Goal: Information Seeking & Learning: Learn about a topic

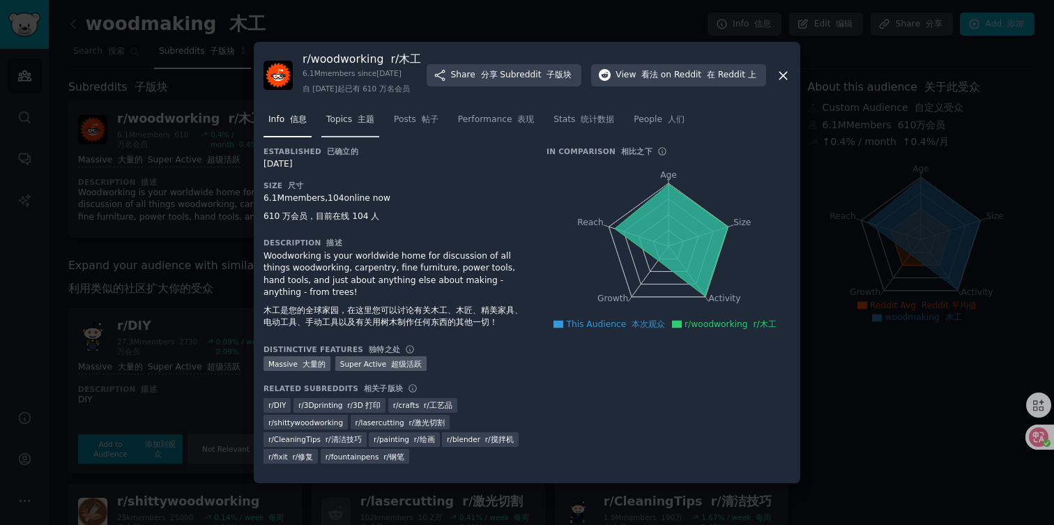
click at [348, 125] on span "Topics 主题" at bounding box center [350, 120] width 48 height 13
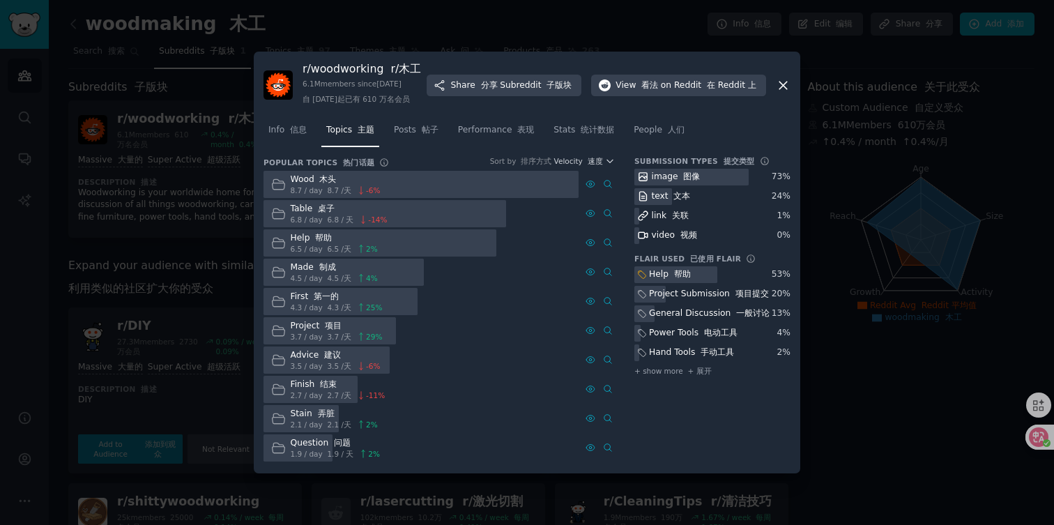
click at [426, 123] on div "Info 信息 Topics 主题 Posts 帖子 Performance 表现 Stats 统计数据 People 人们" at bounding box center [526, 132] width 527 height 47
click at [426, 133] on font "帖子" at bounding box center [430, 130] width 17 height 10
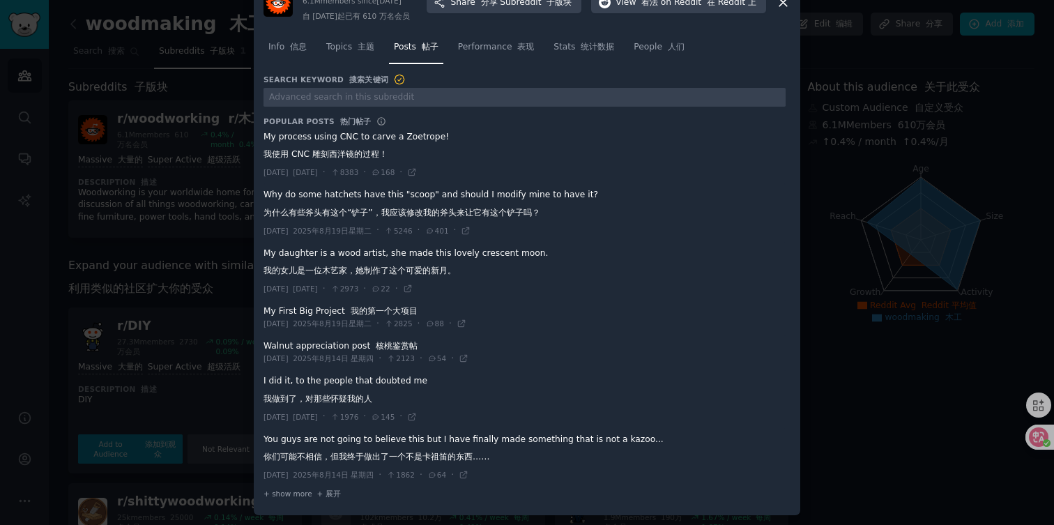
scroll to position [56, 0]
click at [488, 61] on link "Performance 表现" at bounding box center [496, 50] width 86 height 29
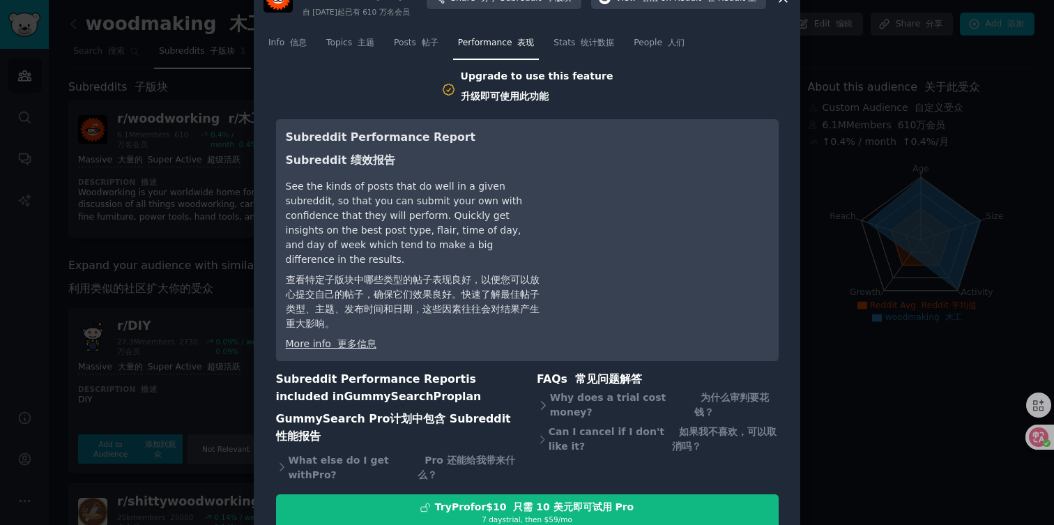
scroll to position [49, 0]
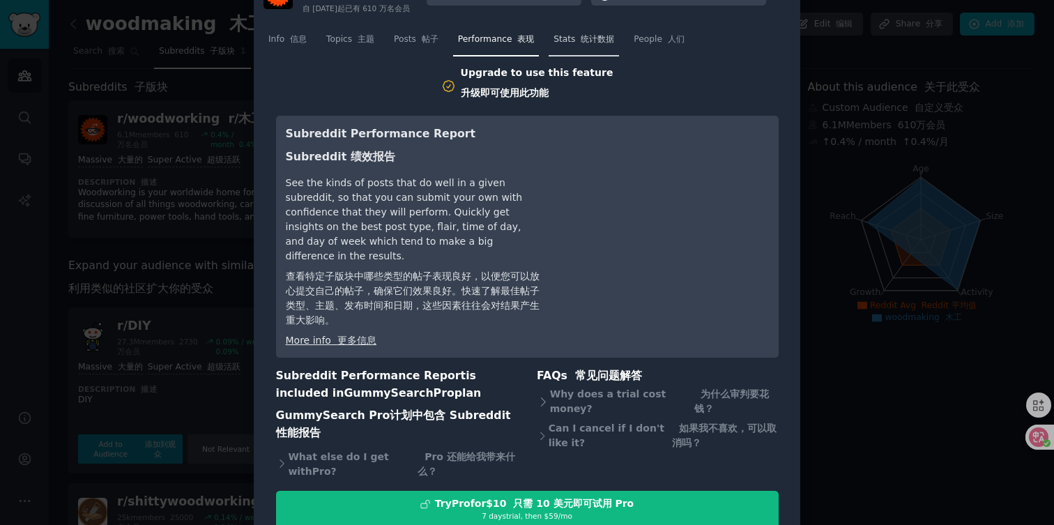
click at [587, 46] on span "Stats 统计数据" at bounding box center [583, 39] width 61 height 13
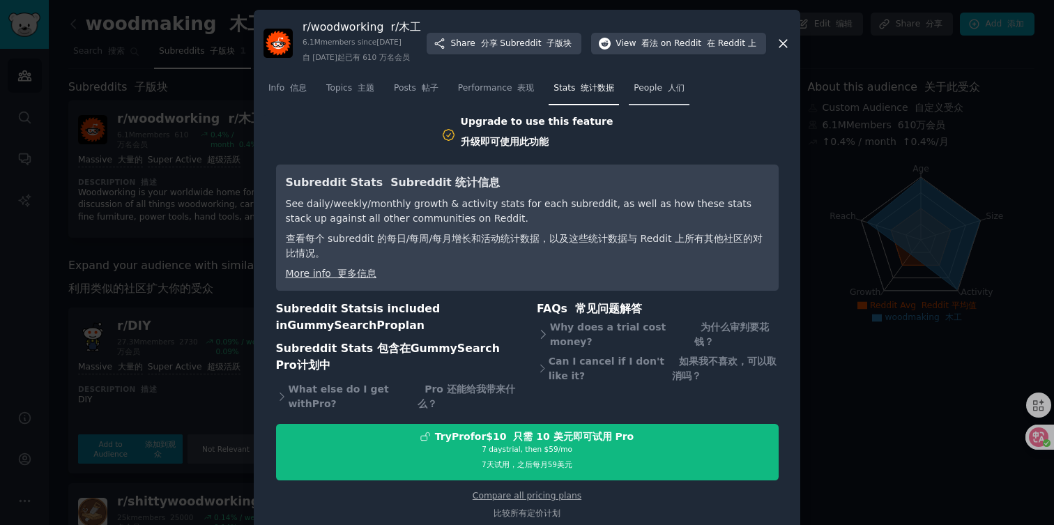
click at [653, 95] on span "People 人们" at bounding box center [658, 88] width 51 height 13
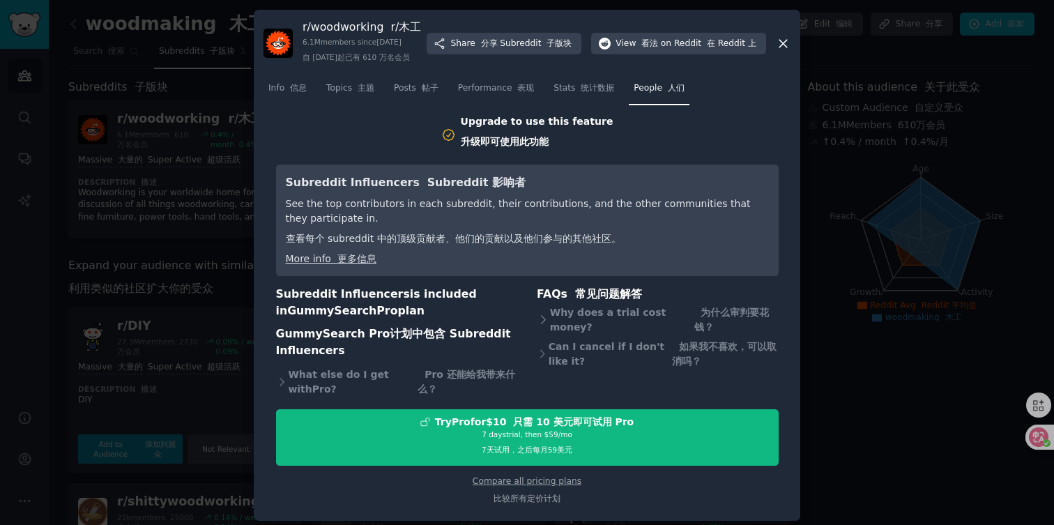
click at [776, 51] on icon at bounding box center [783, 43] width 15 height 15
